Goal: Task Accomplishment & Management: Use online tool/utility

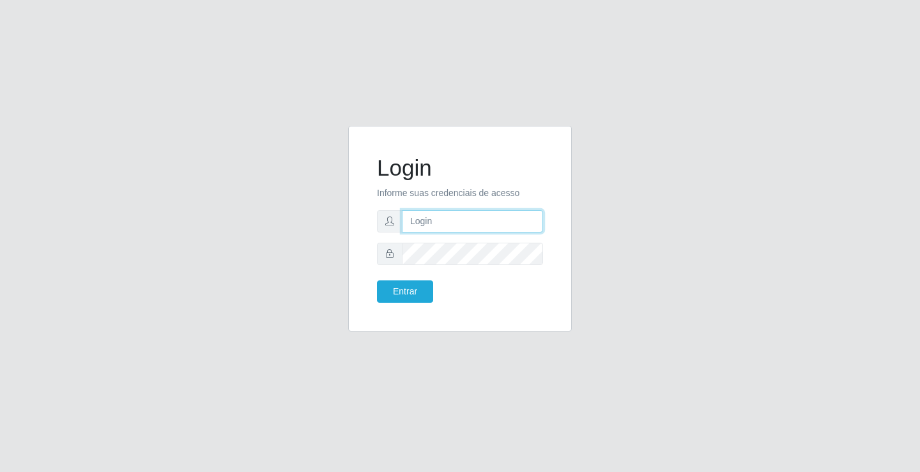
drag, startPoint x: 0, startPoint y: 0, endPoint x: 496, endPoint y: 219, distance: 542.6
click at [496, 219] on input "text" at bounding box center [472, 221] width 141 height 22
click at [491, 222] on input "zivaneide@ideal" at bounding box center [472, 221] width 141 height 22
type input "z"
type input "anacarla@ideal"
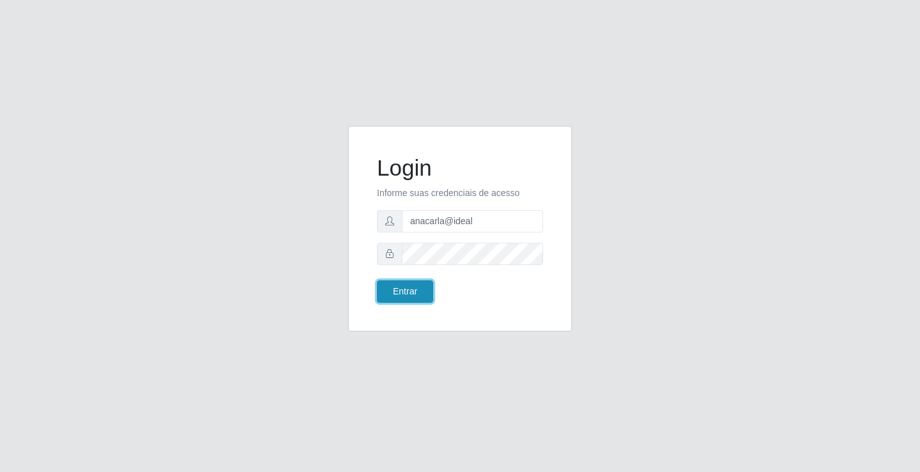
click at [399, 294] on button "Entrar" at bounding box center [405, 291] width 56 height 22
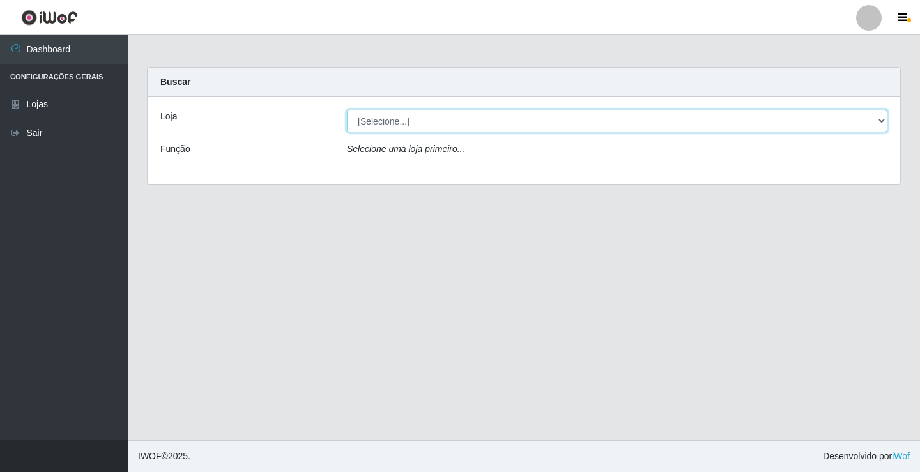
click at [880, 129] on select "[Selecione...] Ideal - Conceição" at bounding box center [617, 121] width 540 height 22
select select "231"
click at [347, 110] on select "[Selecione...] Ideal - Conceição" at bounding box center [617, 121] width 540 height 22
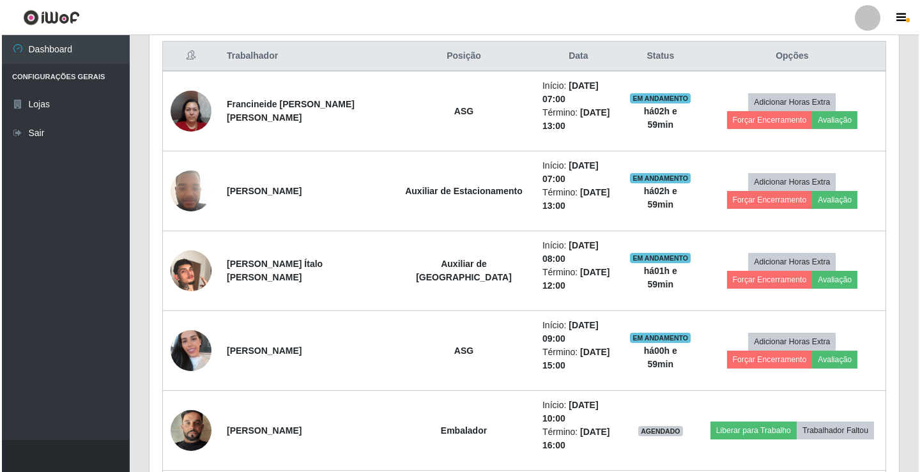
scroll to position [511, 0]
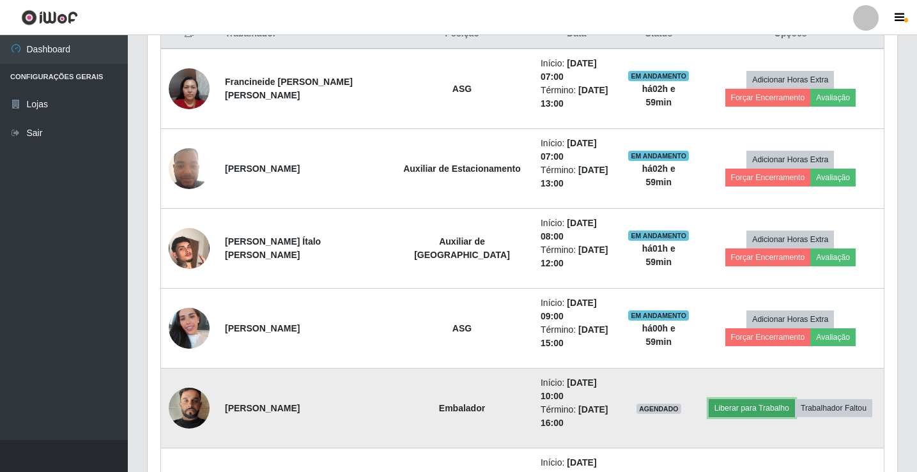
click at [735, 399] on button "Liberar para Trabalho" at bounding box center [752, 408] width 86 height 18
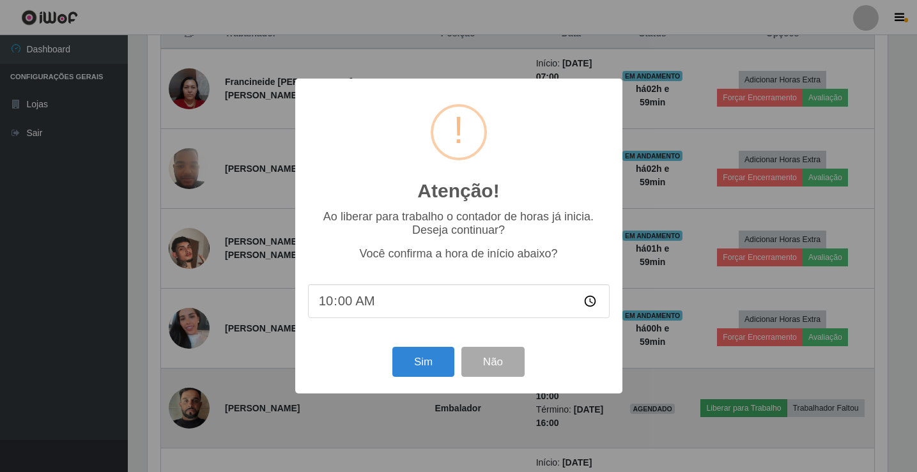
scroll to position [265, 743]
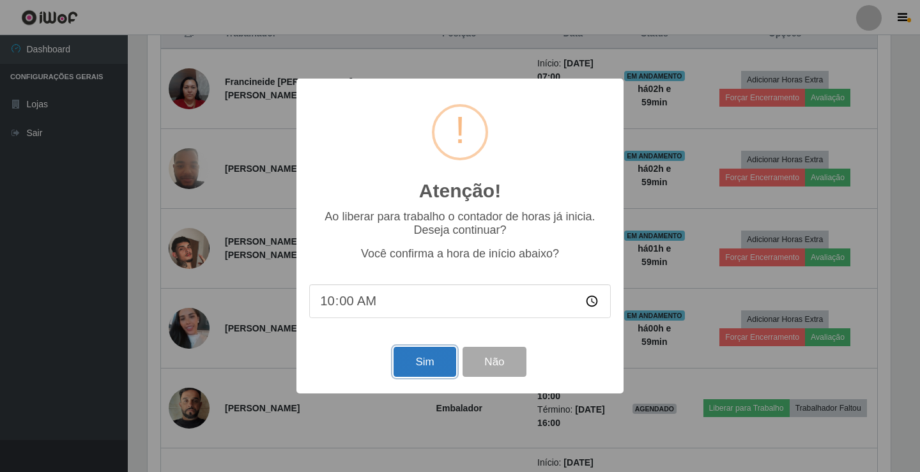
click at [434, 365] on button "Sim" at bounding box center [425, 362] width 62 height 30
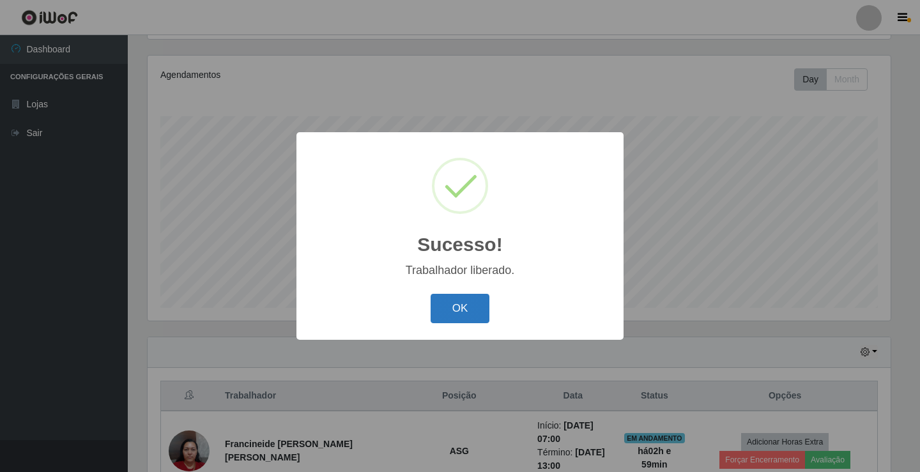
click at [452, 321] on button "OK" at bounding box center [460, 309] width 59 height 30
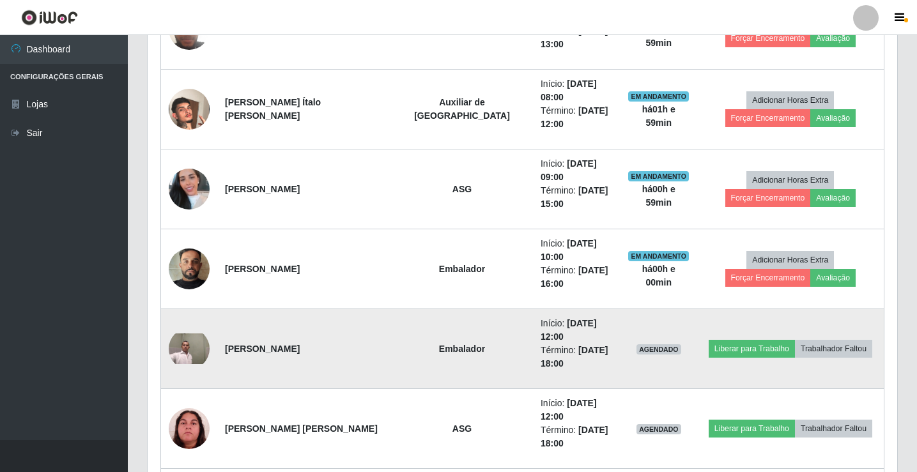
scroll to position [660, 0]
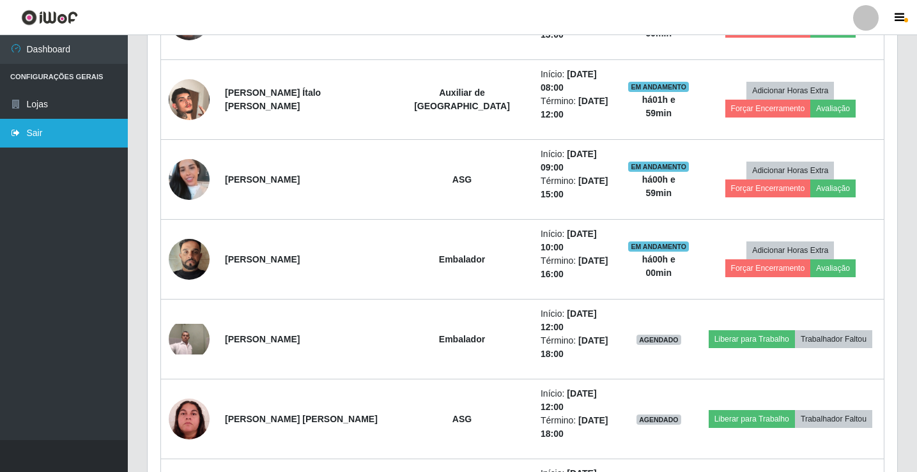
click at [93, 141] on link "Sair" at bounding box center [64, 133] width 128 height 29
